Goal: Obtain resource: Obtain resource

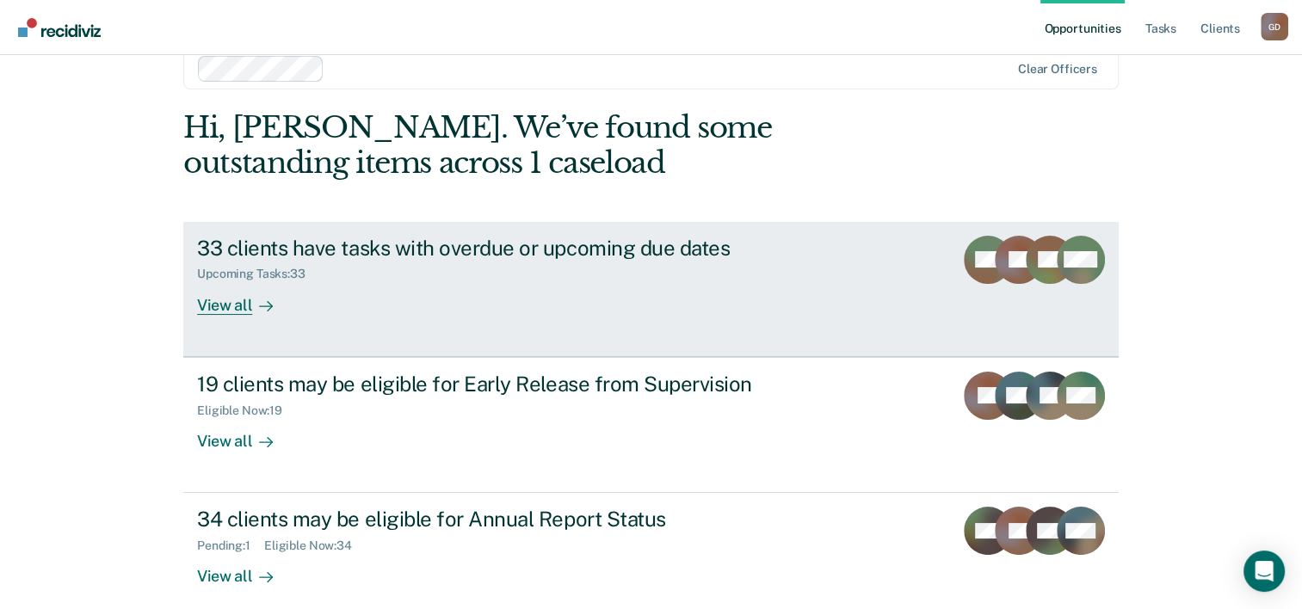
scroll to position [52, 0]
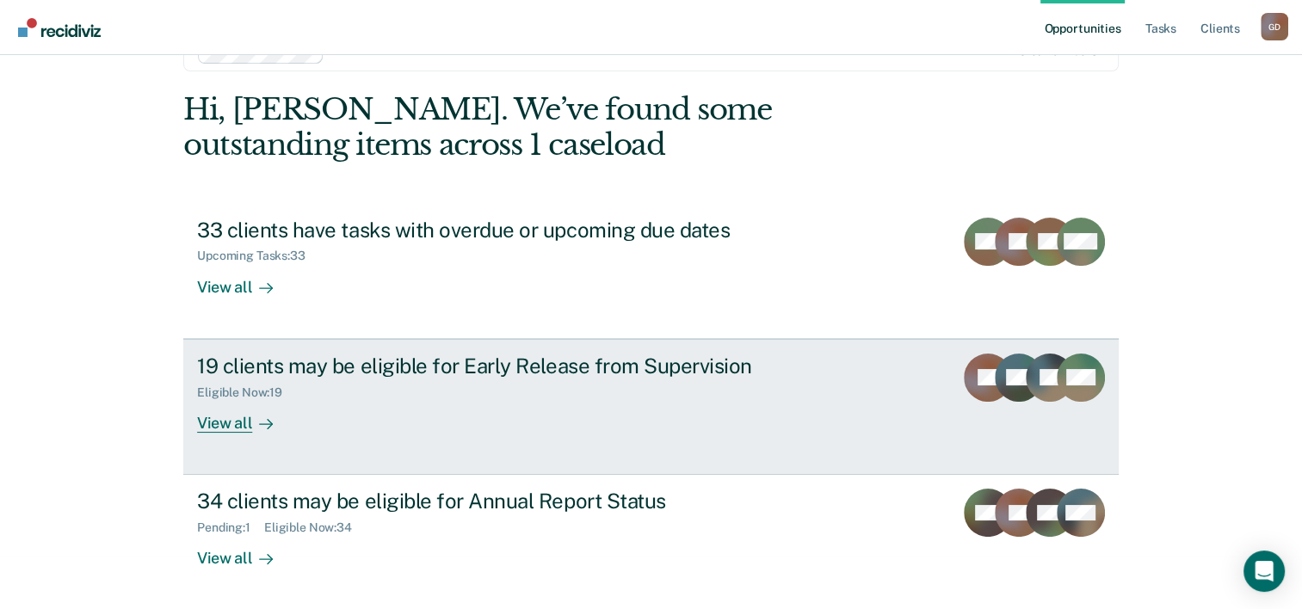
click at [234, 419] on div "View all" at bounding box center [245, 416] width 96 height 34
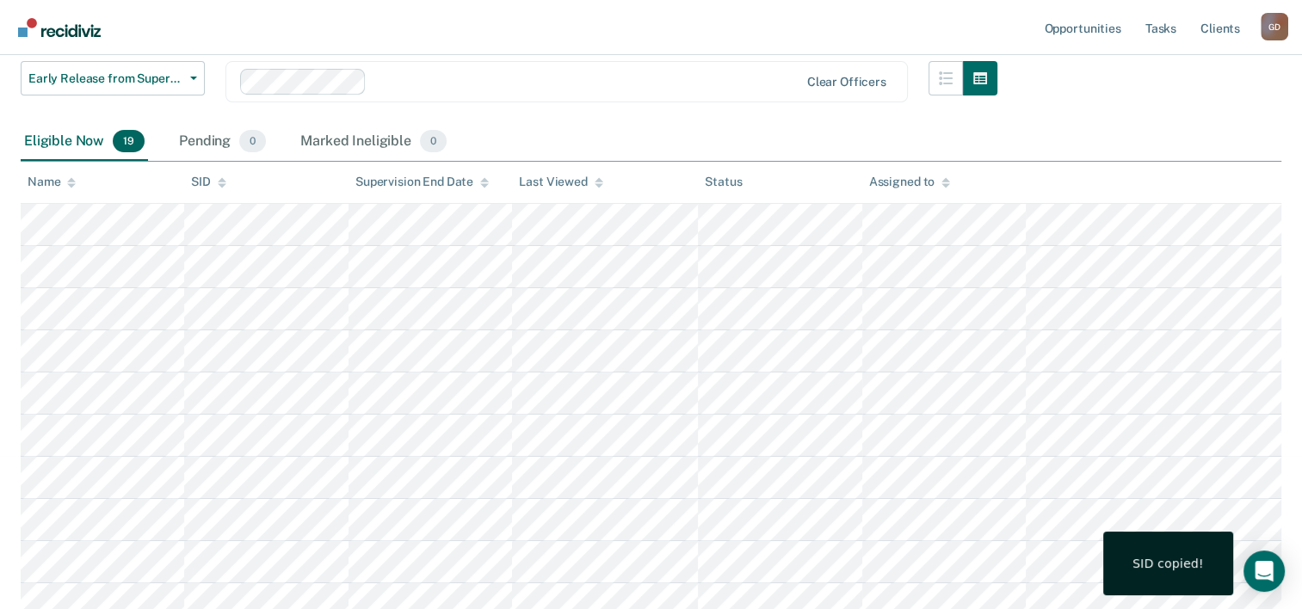
scroll to position [172, 0]
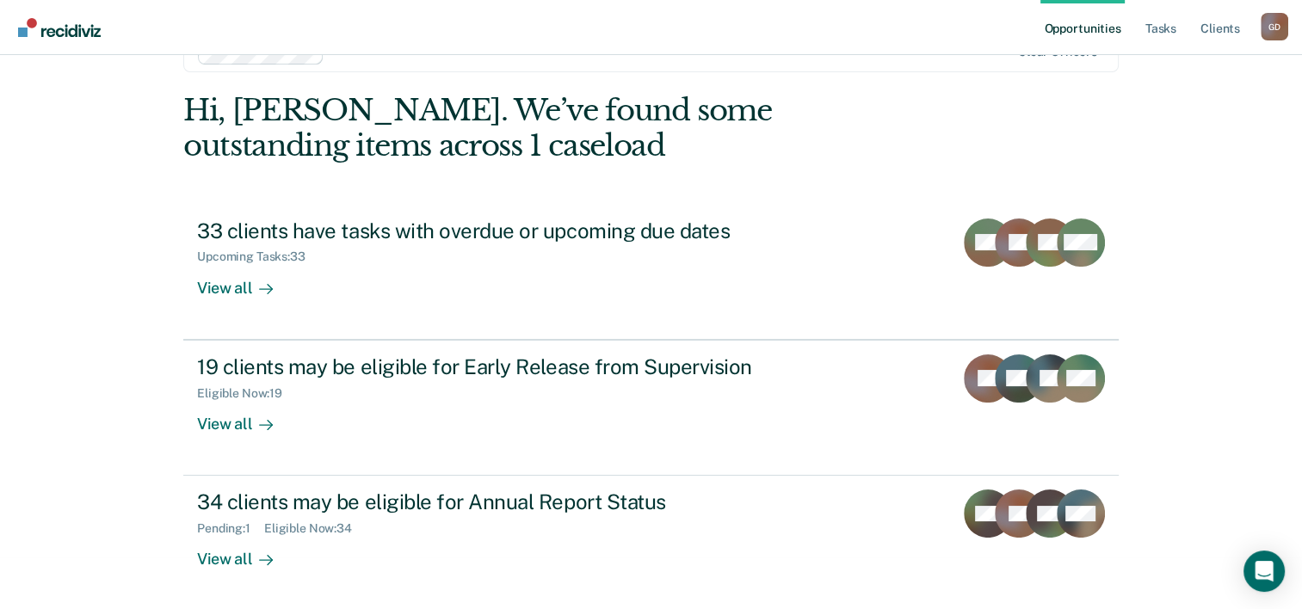
scroll to position [52, 0]
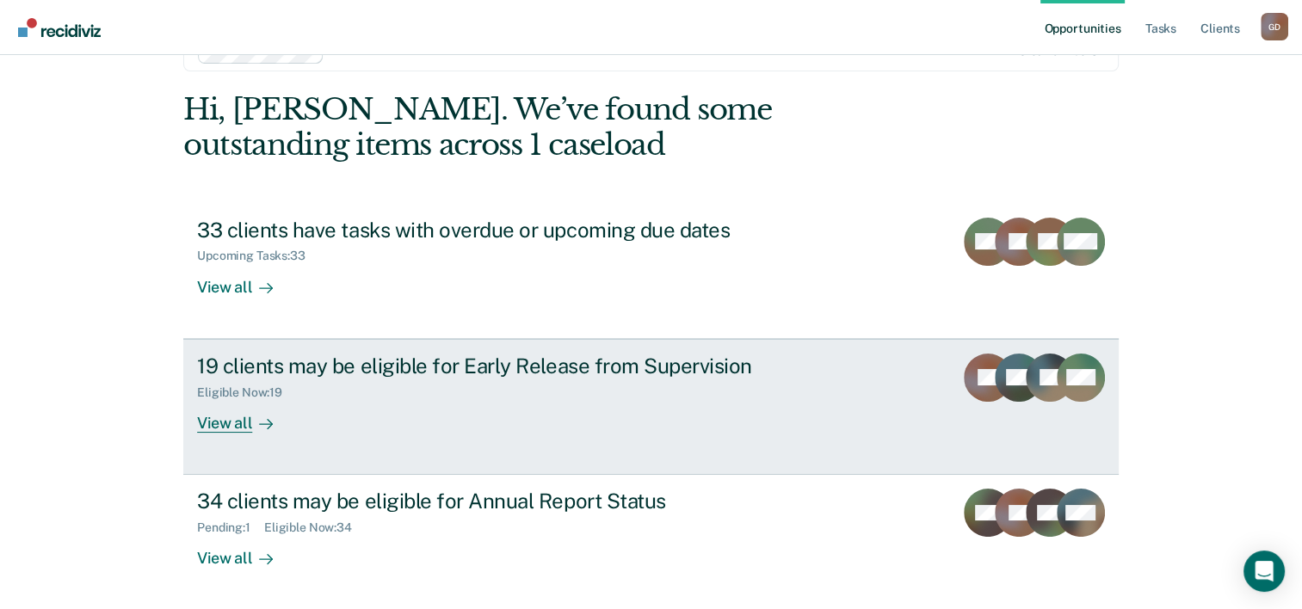
click at [219, 421] on div "View all" at bounding box center [245, 416] width 96 height 34
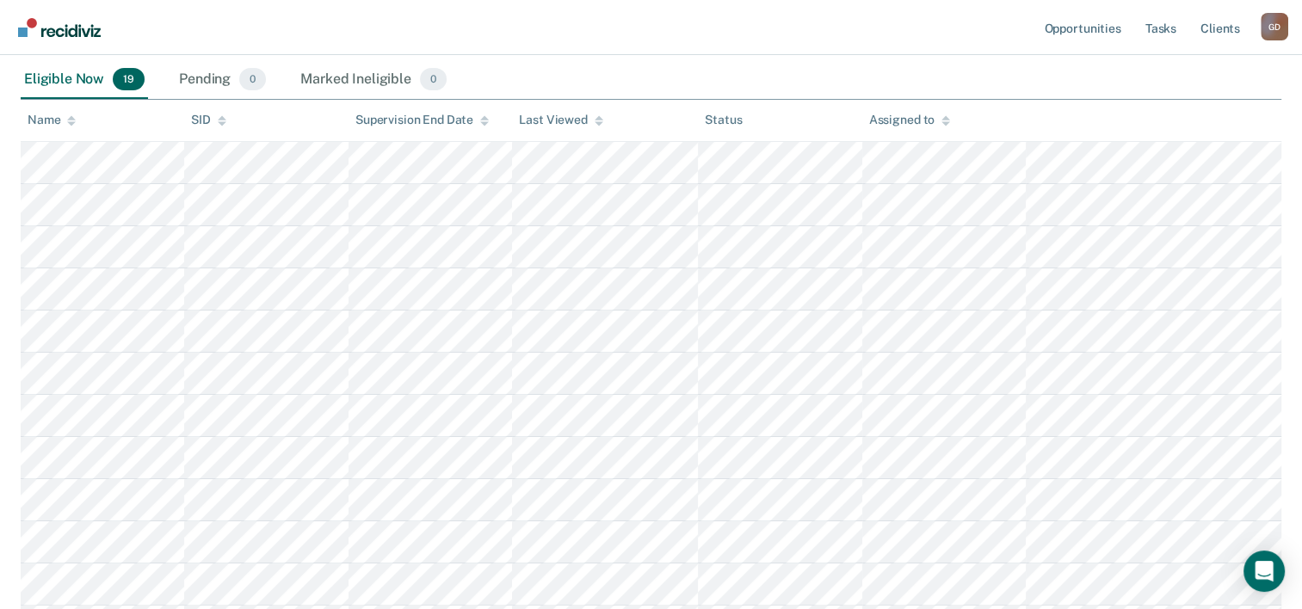
scroll to position [258, 0]
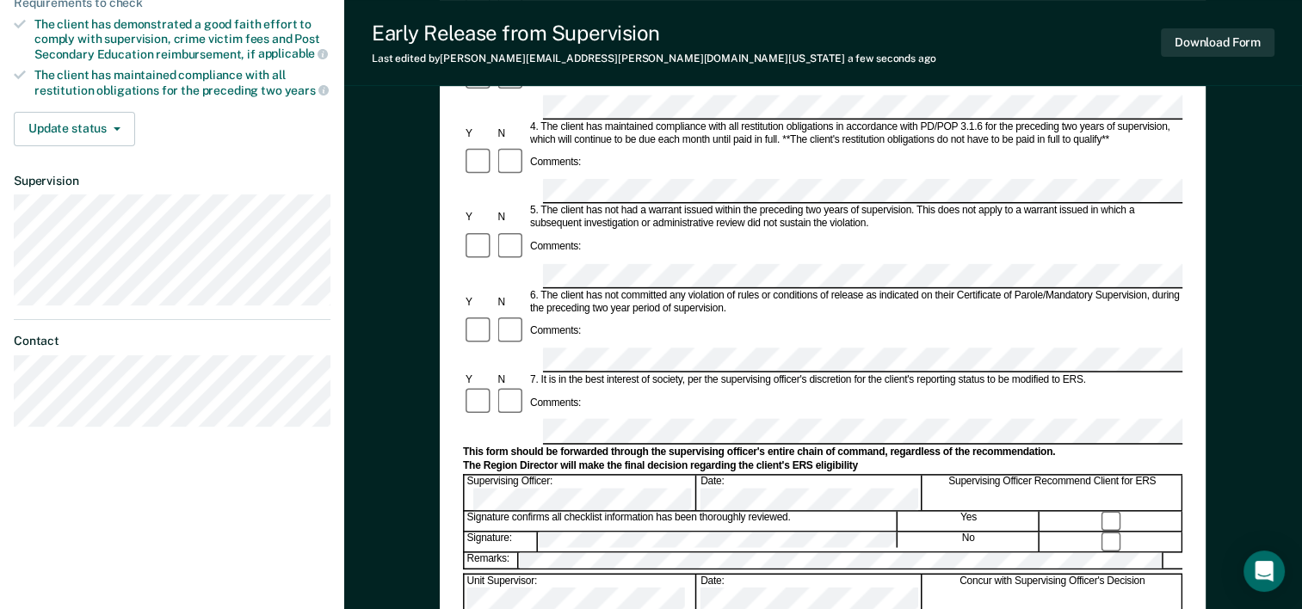
scroll to position [430, 0]
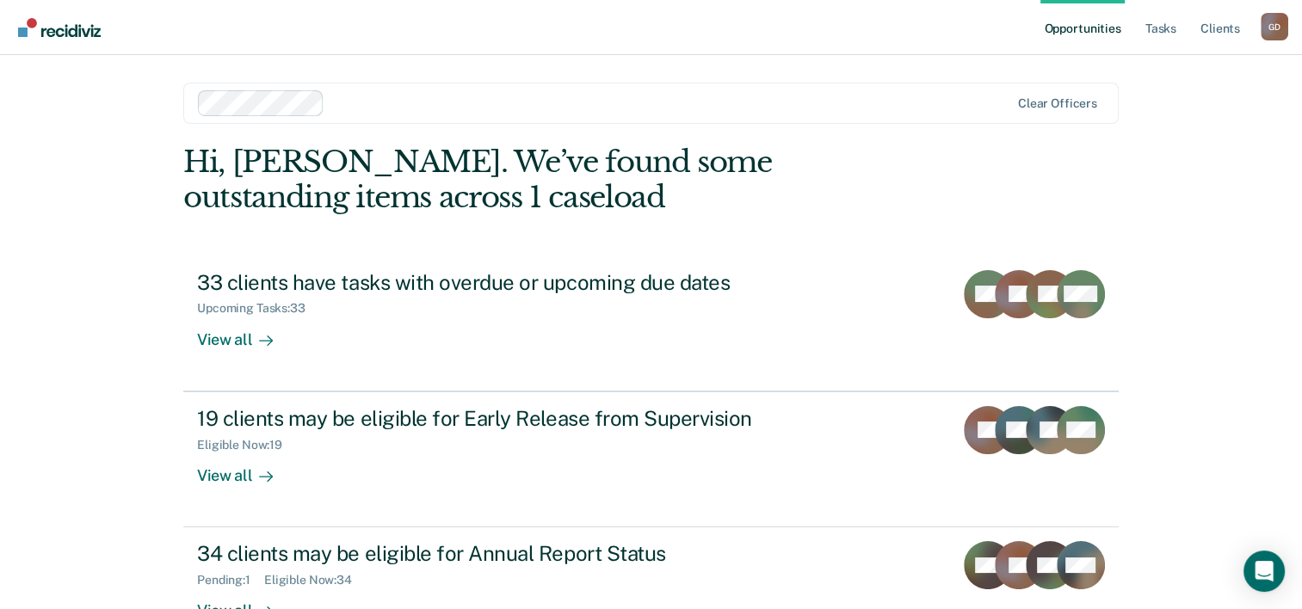
scroll to position [52, 0]
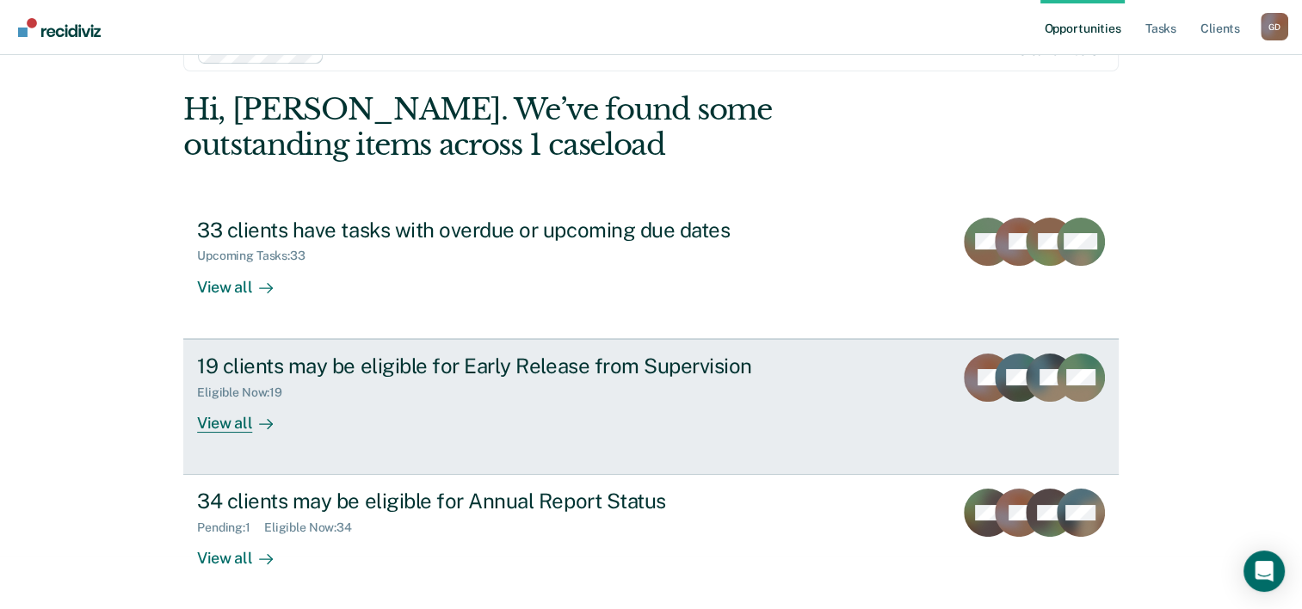
click at [230, 423] on div "View all" at bounding box center [245, 416] width 96 height 34
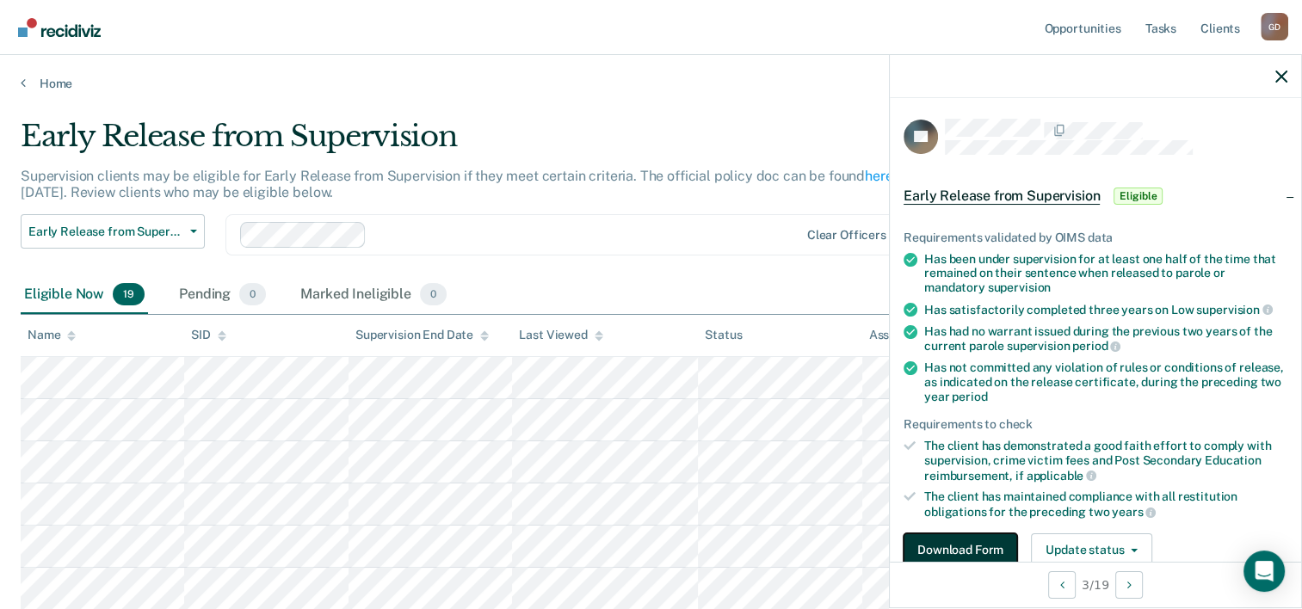
click at [955, 552] on button "Download Form" at bounding box center [961, 551] width 114 height 34
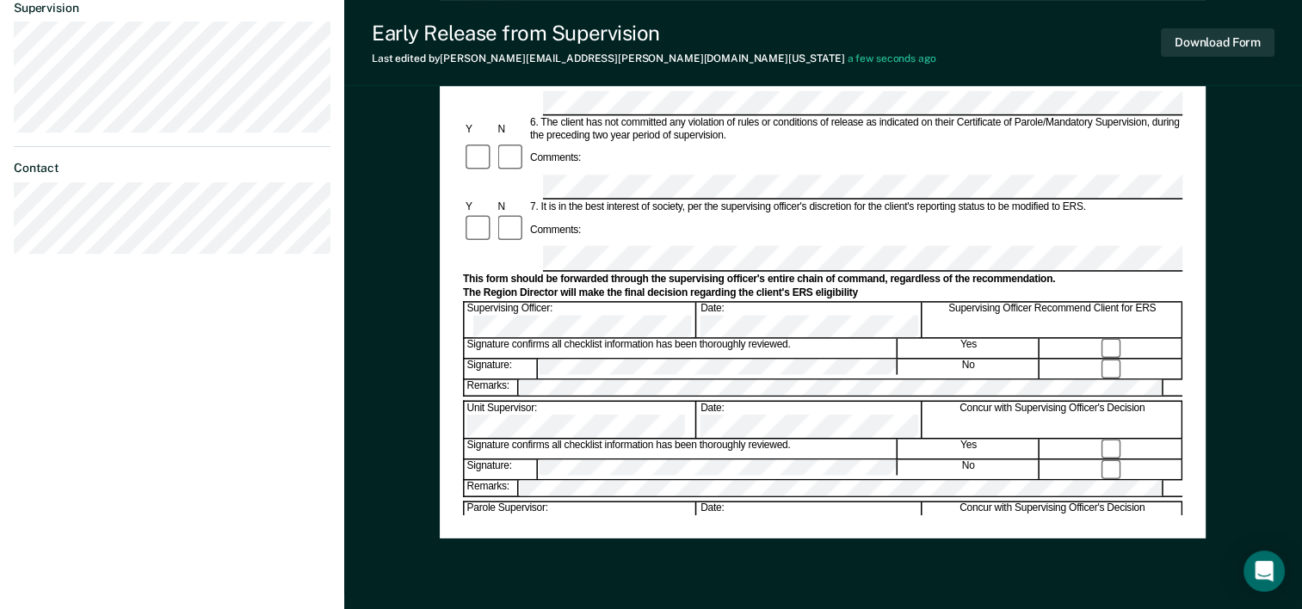
scroll to position [665, 0]
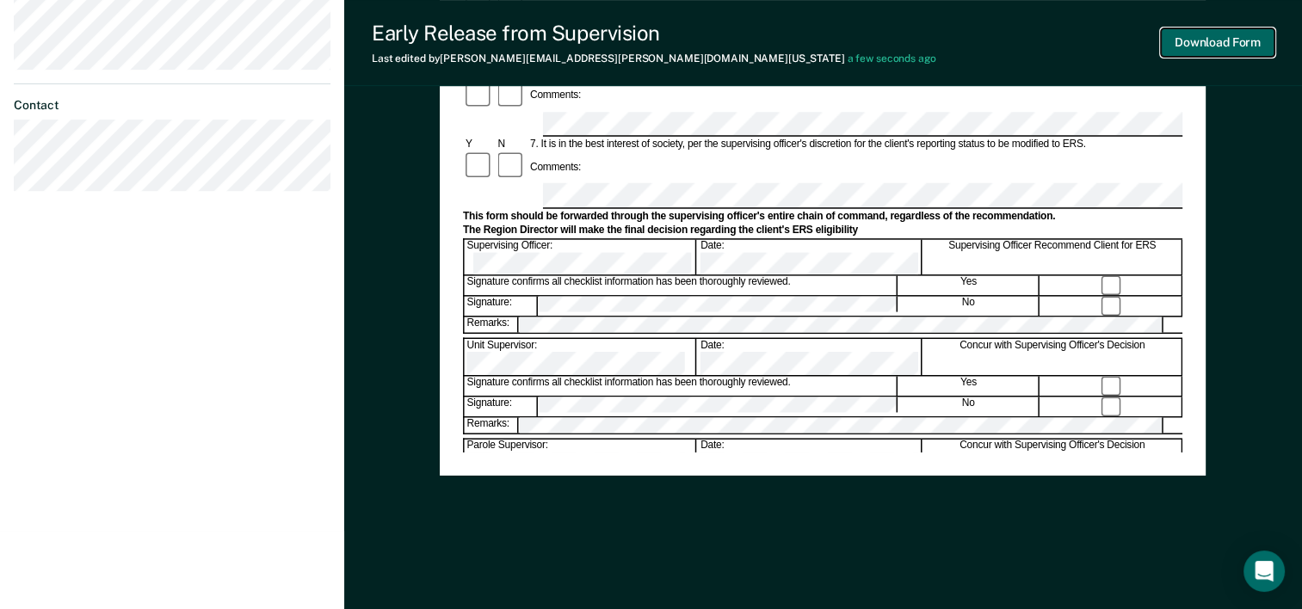
click at [1219, 42] on button "Download Form" at bounding box center [1218, 42] width 114 height 28
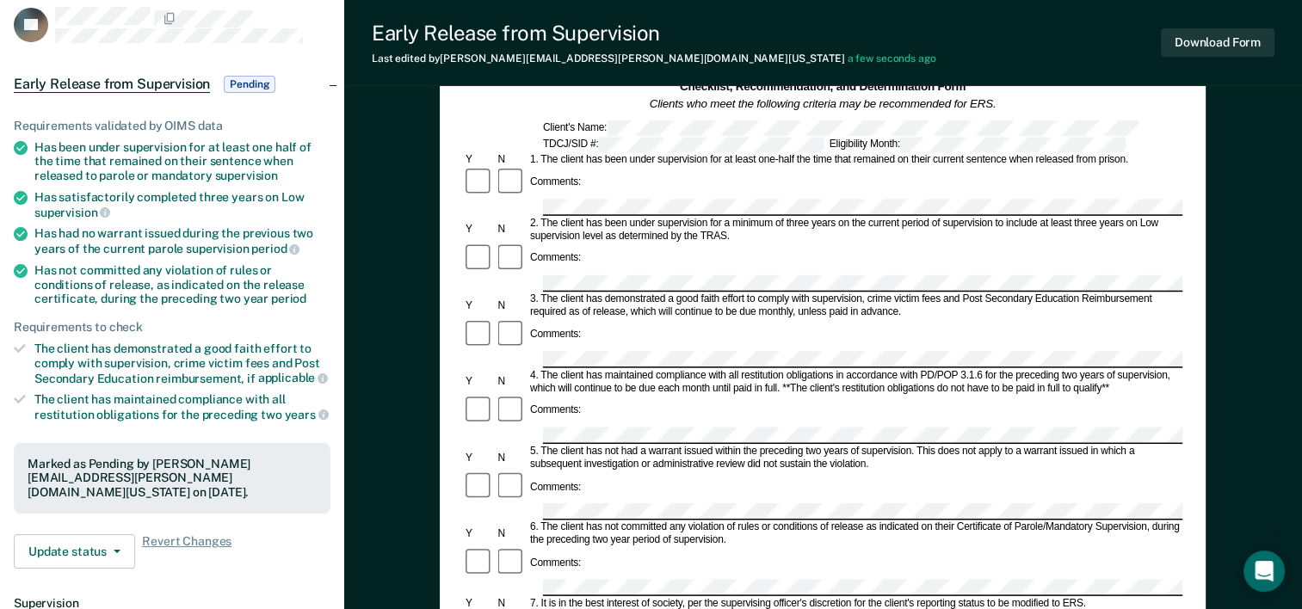
scroll to position [86, 0]
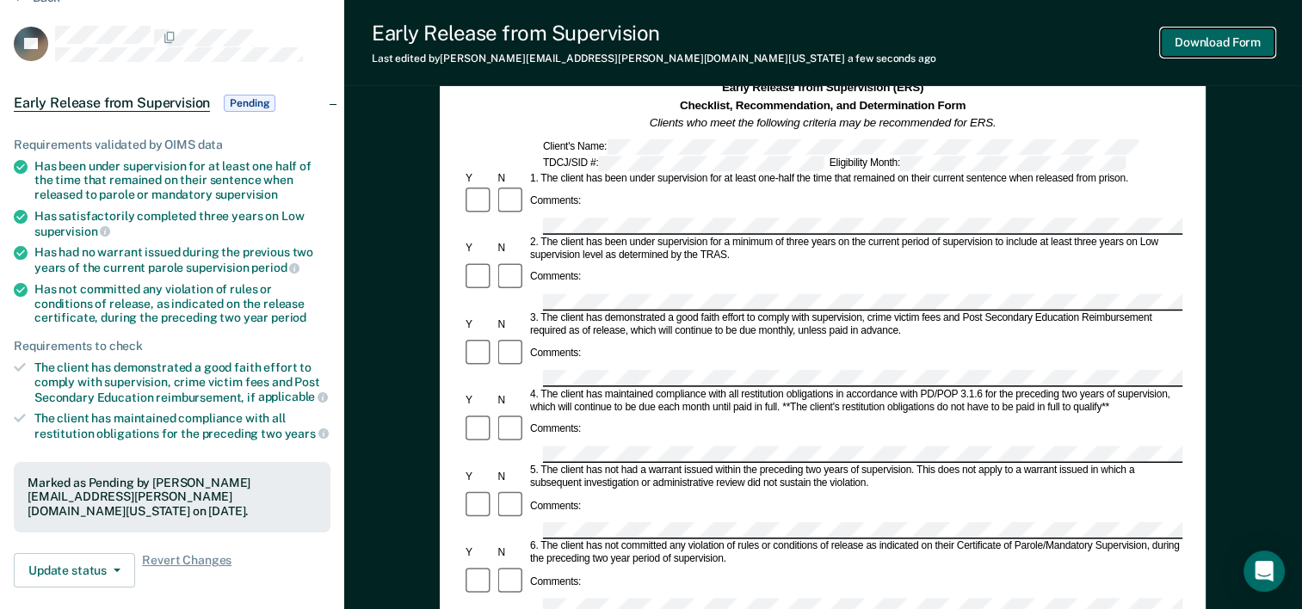
click at [1215, 48] on button "Download Form" at bounding box center [1218, 42] width 114 height 28
